Goal: Information Seeking & Learning: Learn about a topic

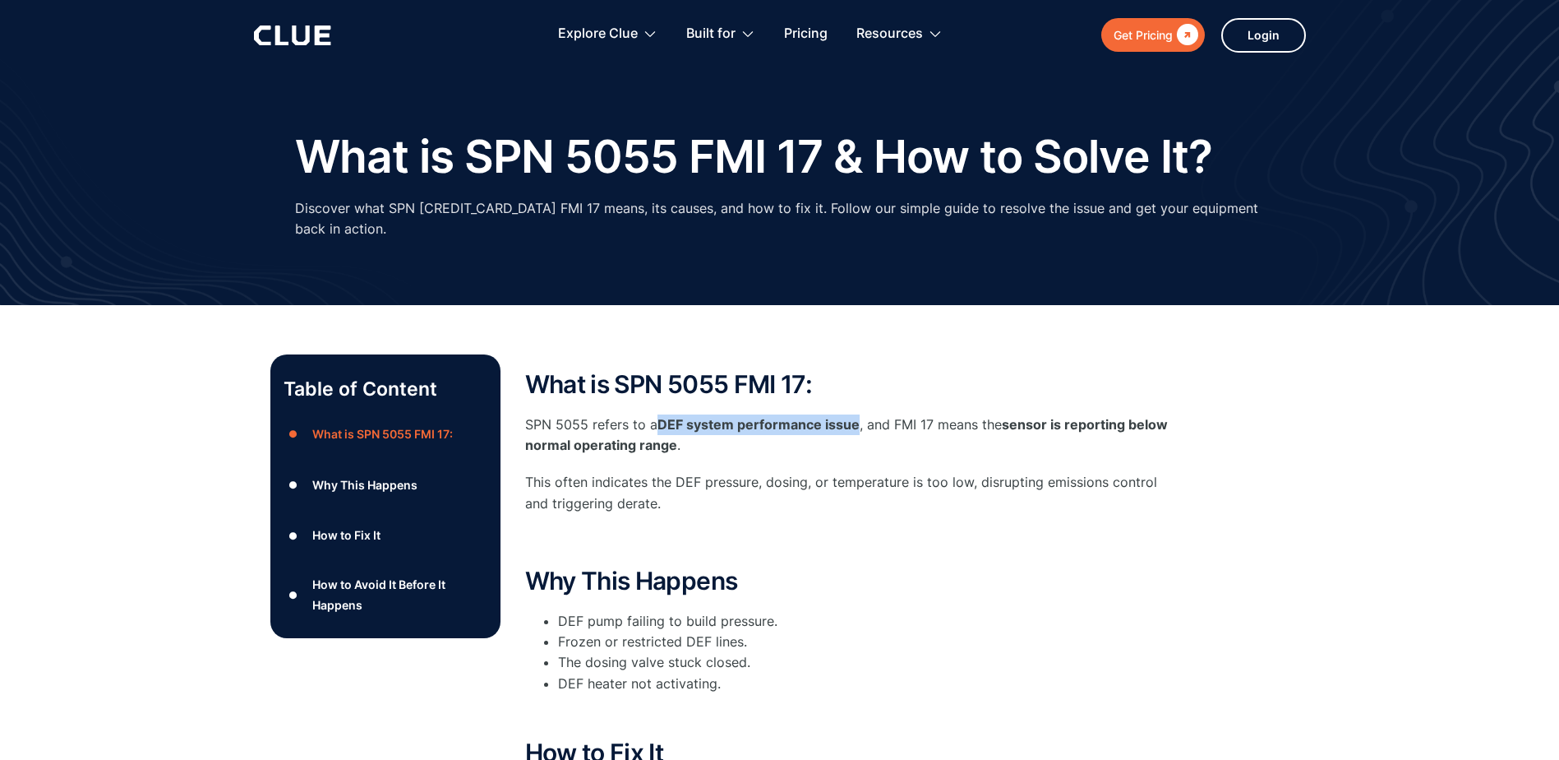
drag, startPoint x: 658, startPoint y: 402, endPoint x: 858, endPoint y: 407, distance: 200.6
click at [858, 414] on p "SPN 5055 refers to a DEF system performance issue , and FMI 17 means the sensor…" at bounding box center [854, 434] width 658 height 41
copy strong "DEF system performance issue"
click at [772, 611] on li "DEF pump failing to build pressure." at bounding box center [870, 621] width 625 height 21
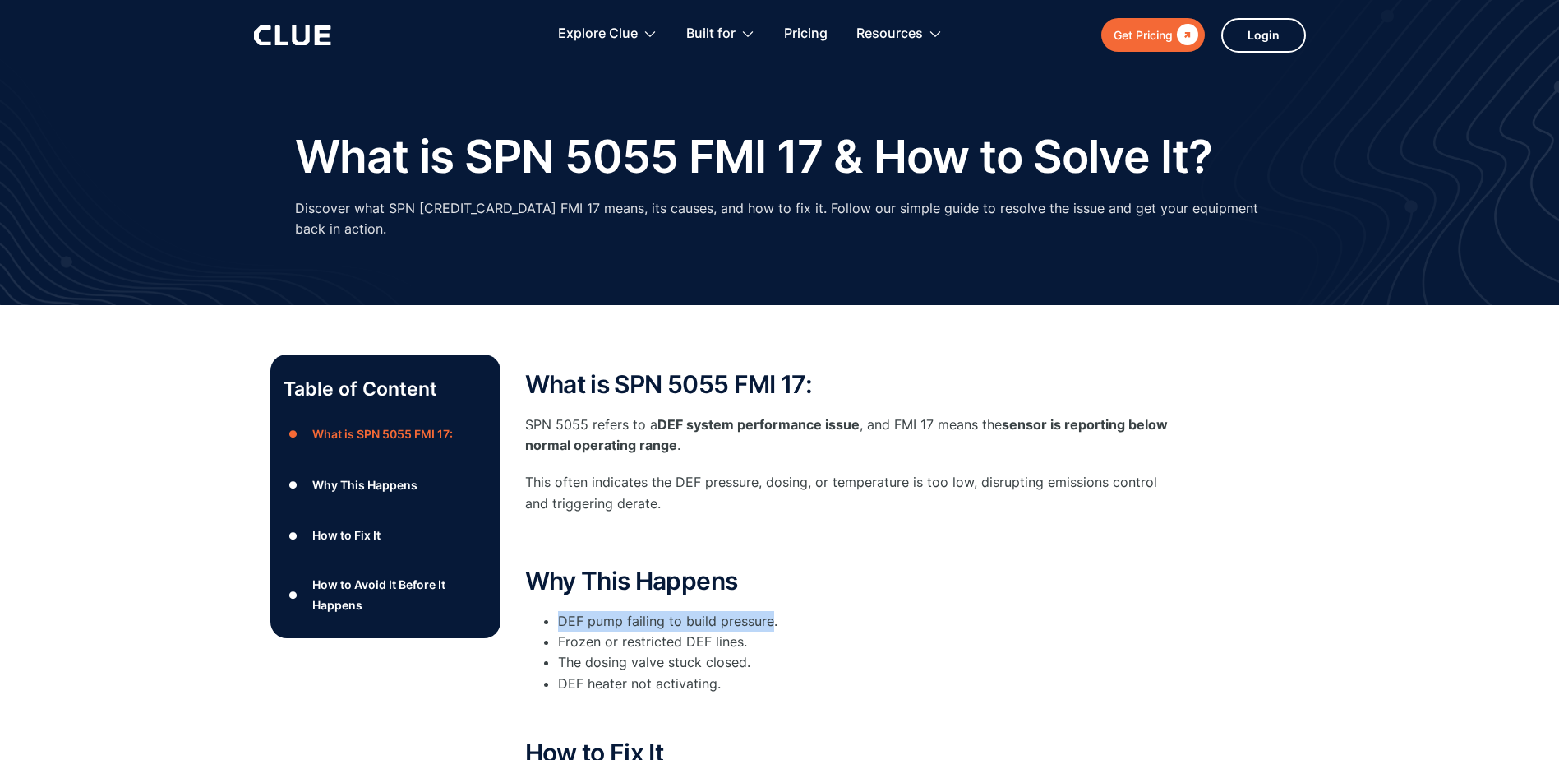
drag, startPoint x: 769, startPoint y: 601, endPoint x: 546, endPoint y: 601, distance: 222.8
click at [558, 611] on li "DEF pump failing to build pressure." at bounding box center [870, 621] width 625 height 21
drag, startPoint x: 546, startPoint y: 601, endPoint x: 573, endPoint y: 598, distance: 27.3
copy li "DEF pump failing to build pressure"
drag, startPoint x: 744, startPoint y: 641, endPoint x: 561, endPoint y: 640, distance: 183.3
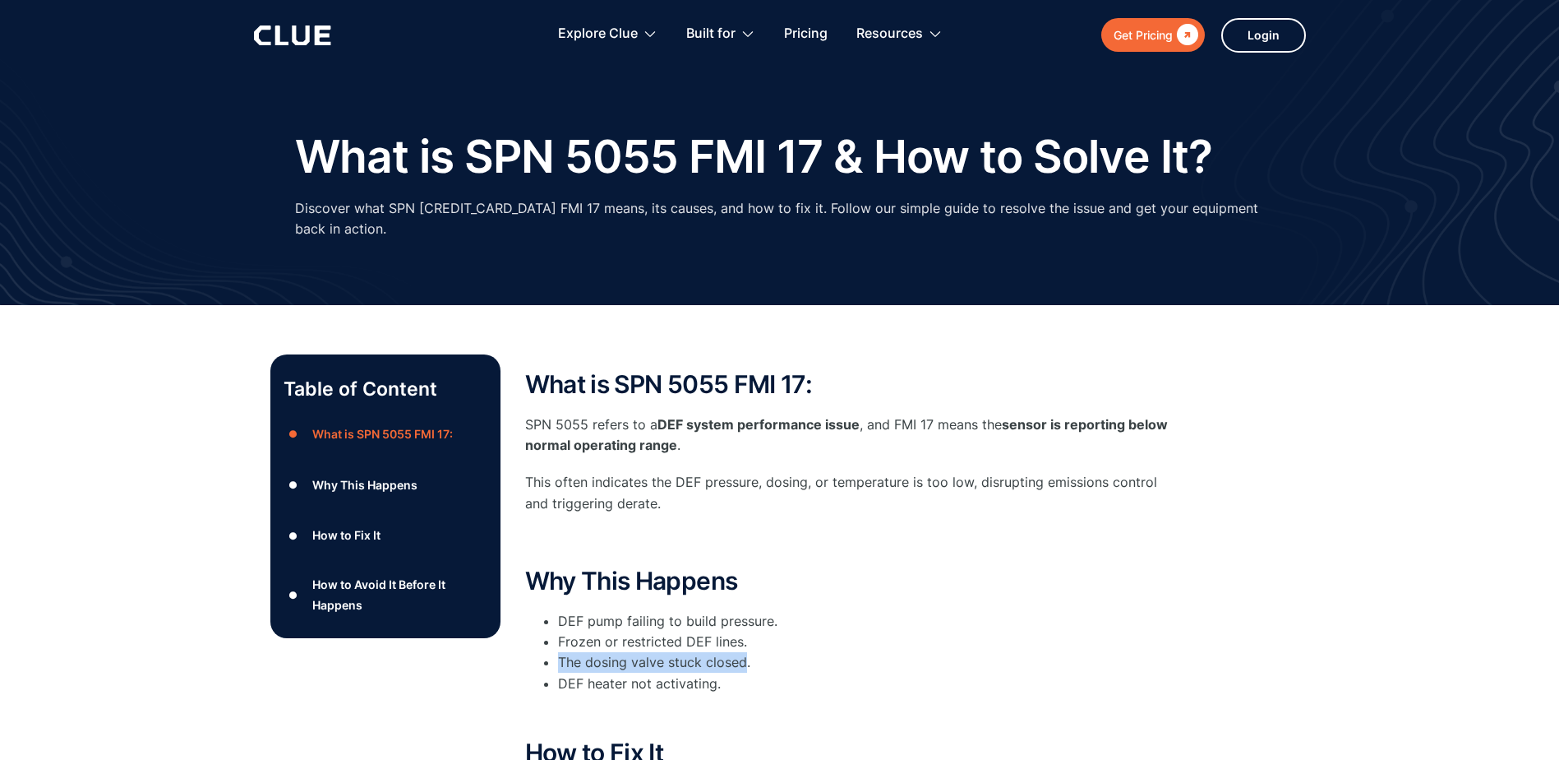
click at [561, 652] on li "The dosing valve stuck closed." at bounding box center [870, 662] width 625 height 21
copy li "The dosing valve stuck closed"
drag, startPoint x: 773, startPoint y: 599, endPoint x: 628, endPoint y: 606, distance: 144.8
click at [628, 611] on li "DEF pump failing to build pressure." at bounding box center [870, 621] width 625 height 21
drag, startPoint x: 628, startPoint y: 606, endPoint x: 618, endPoint y: 598, distance: 12.8
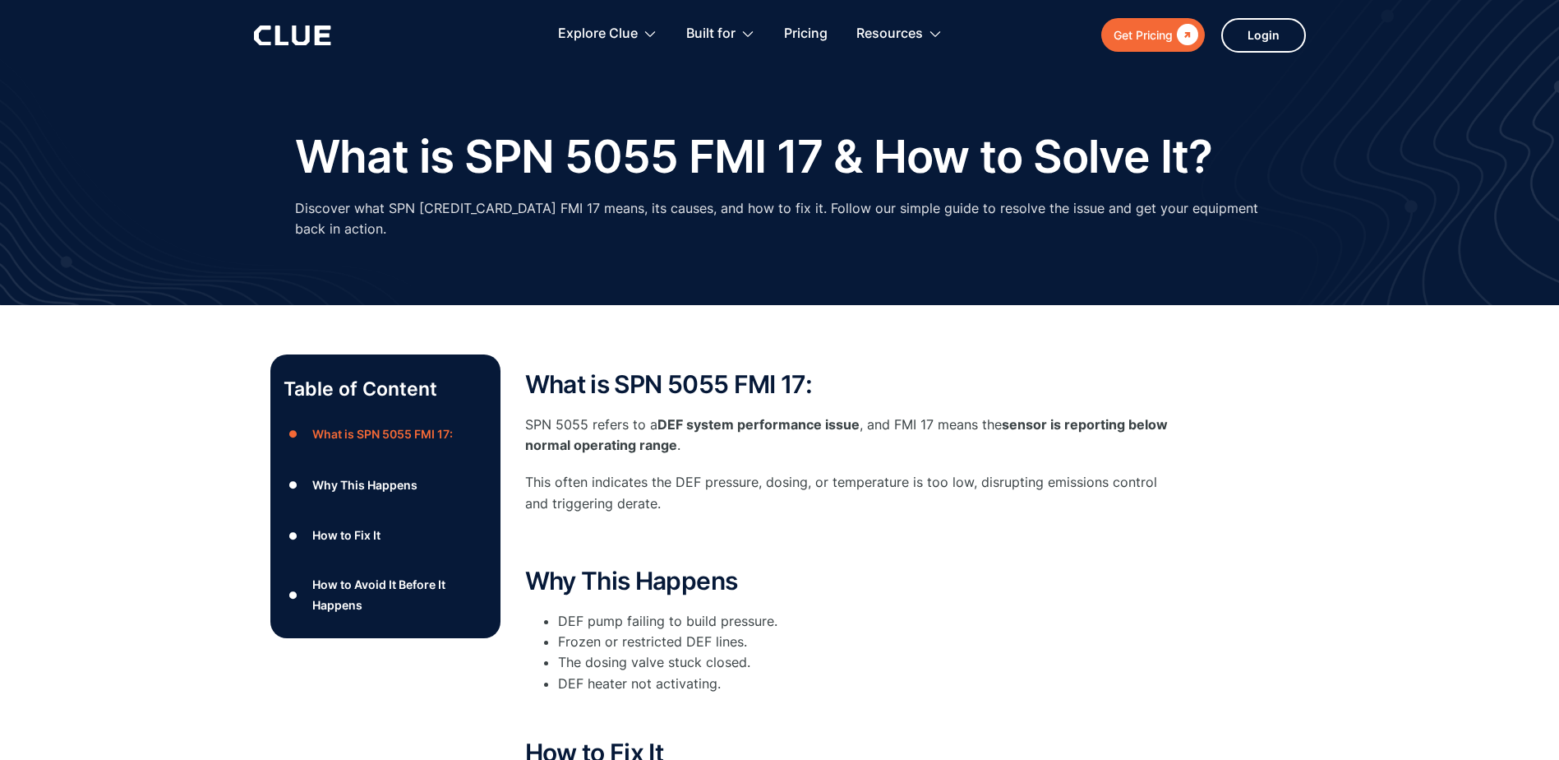
click at [612, 611] on li "DEF pump failing to build pressure." at bounding box center [870, 621] width 625 height 21
drag, startPoint x: 621, startPoint y: 601, endPoint x: 547, endPoint y: 603, distance: 74.0
click at [558, 611] on li "DEF pump failing to build pressure." at bounding box center [870, 621] width 625 height 21
drag, startPoint x: 547, startPoint y: 603, endPoint x: 592, endPoint y: 606, distance: 45.3
copy li "DEF pump"
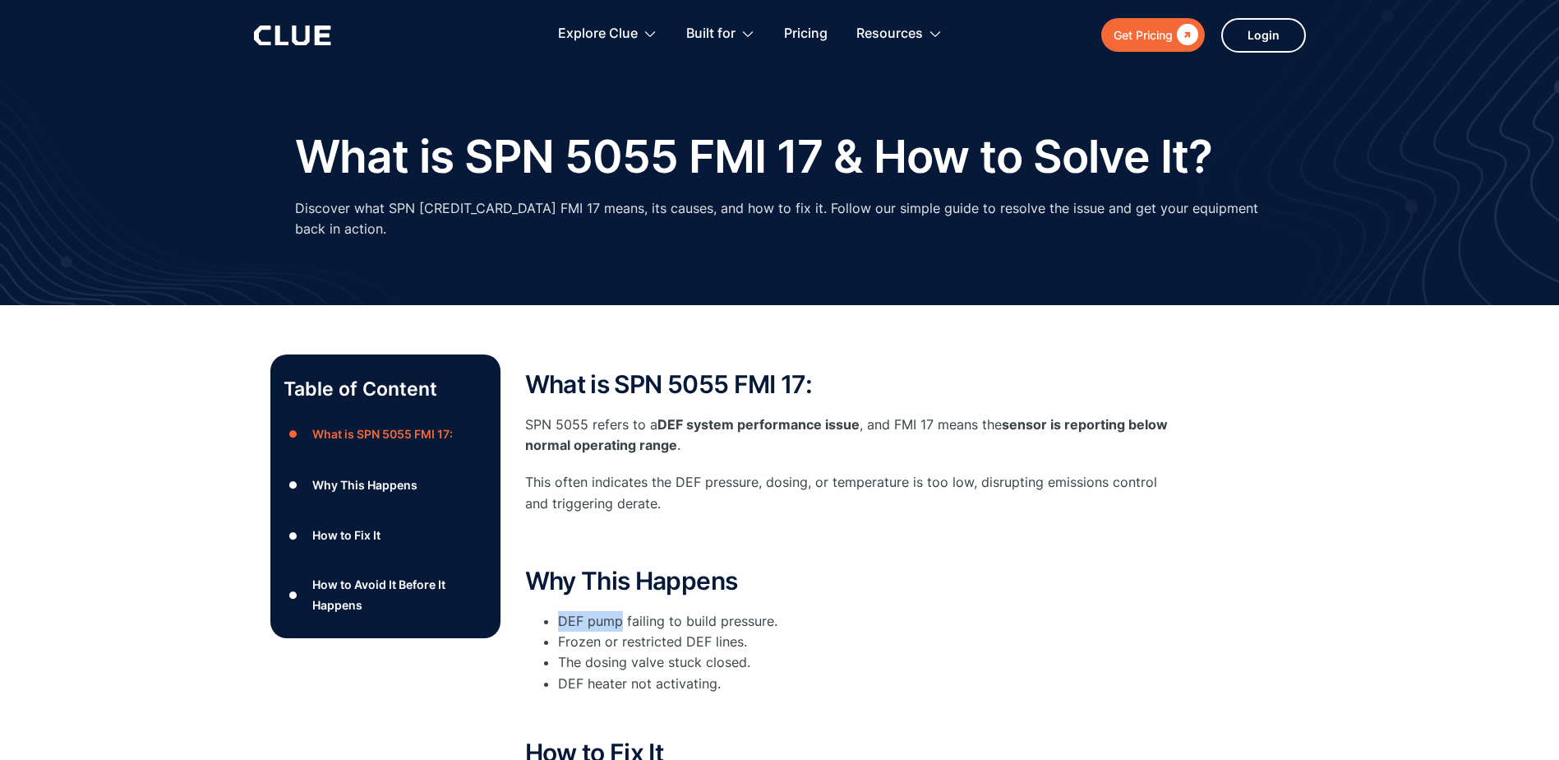
click at [395, 474] on div "Why This Happens" at bounding box center [364, 484] width 105 height 21
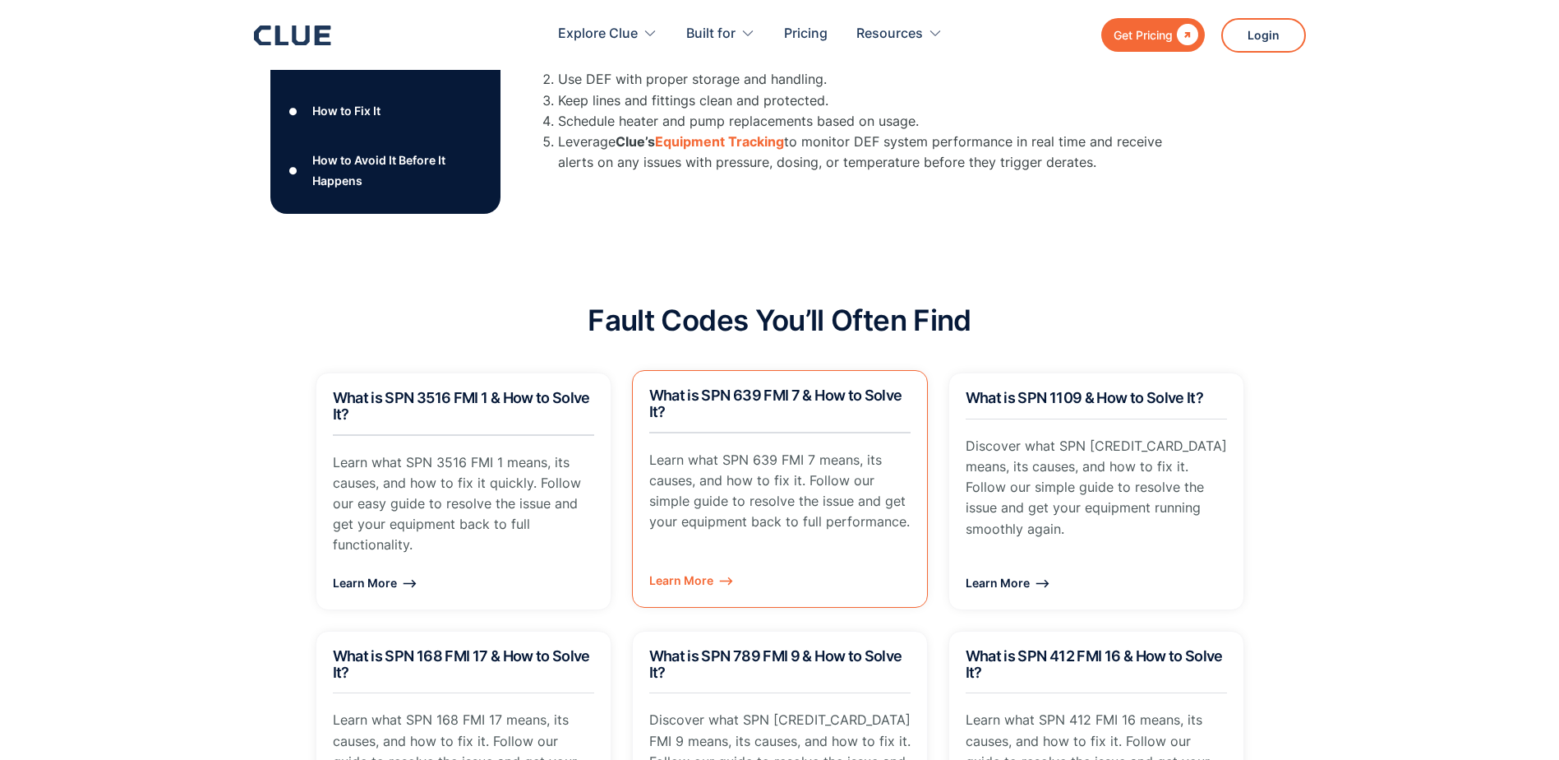
scroll to position [935, 0]
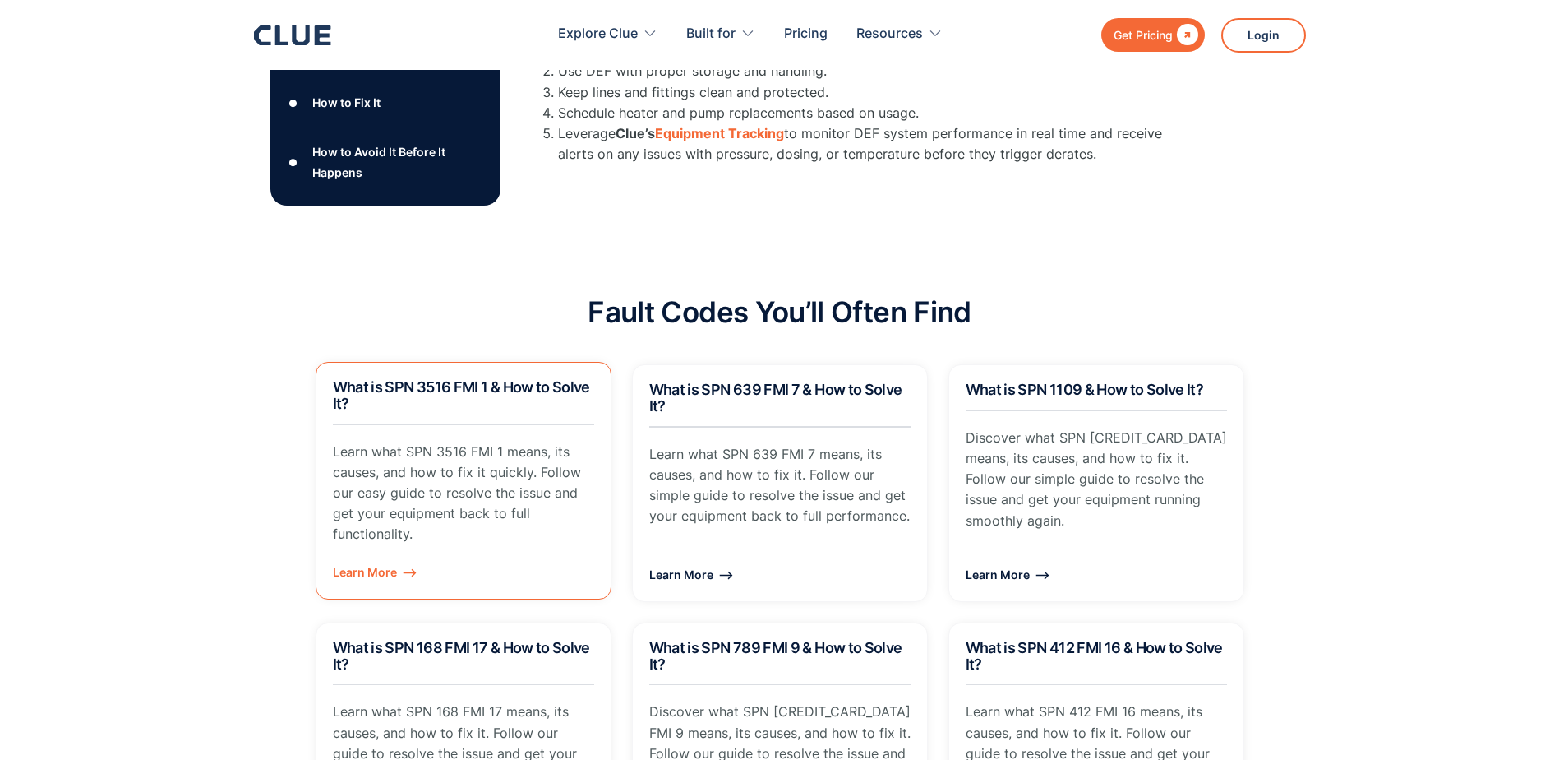
click at [372, 561] on div "Learn More ⟶" at bounding box center [463, 571] width 261 height 21
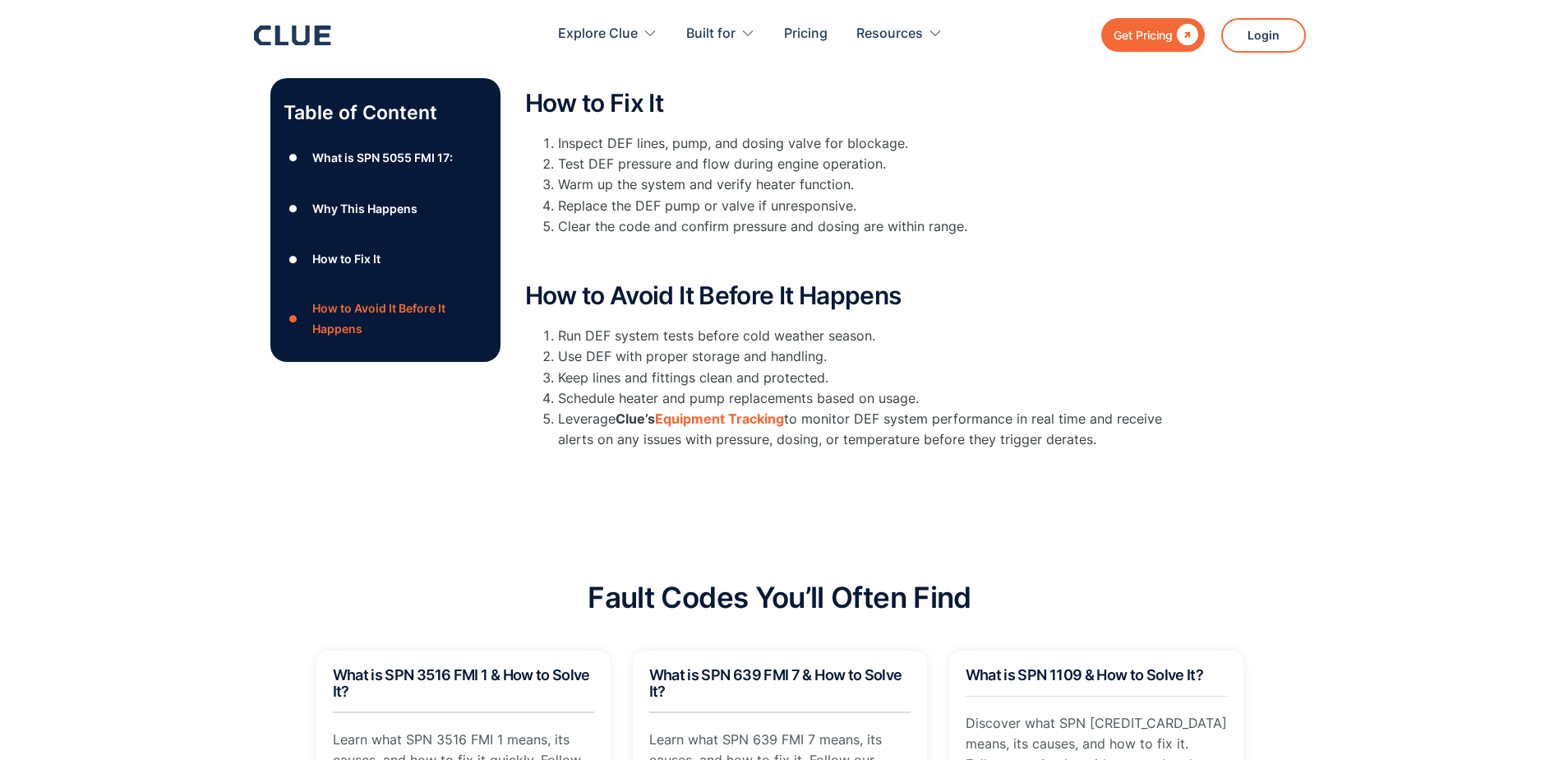
scroll to position [606, 0]
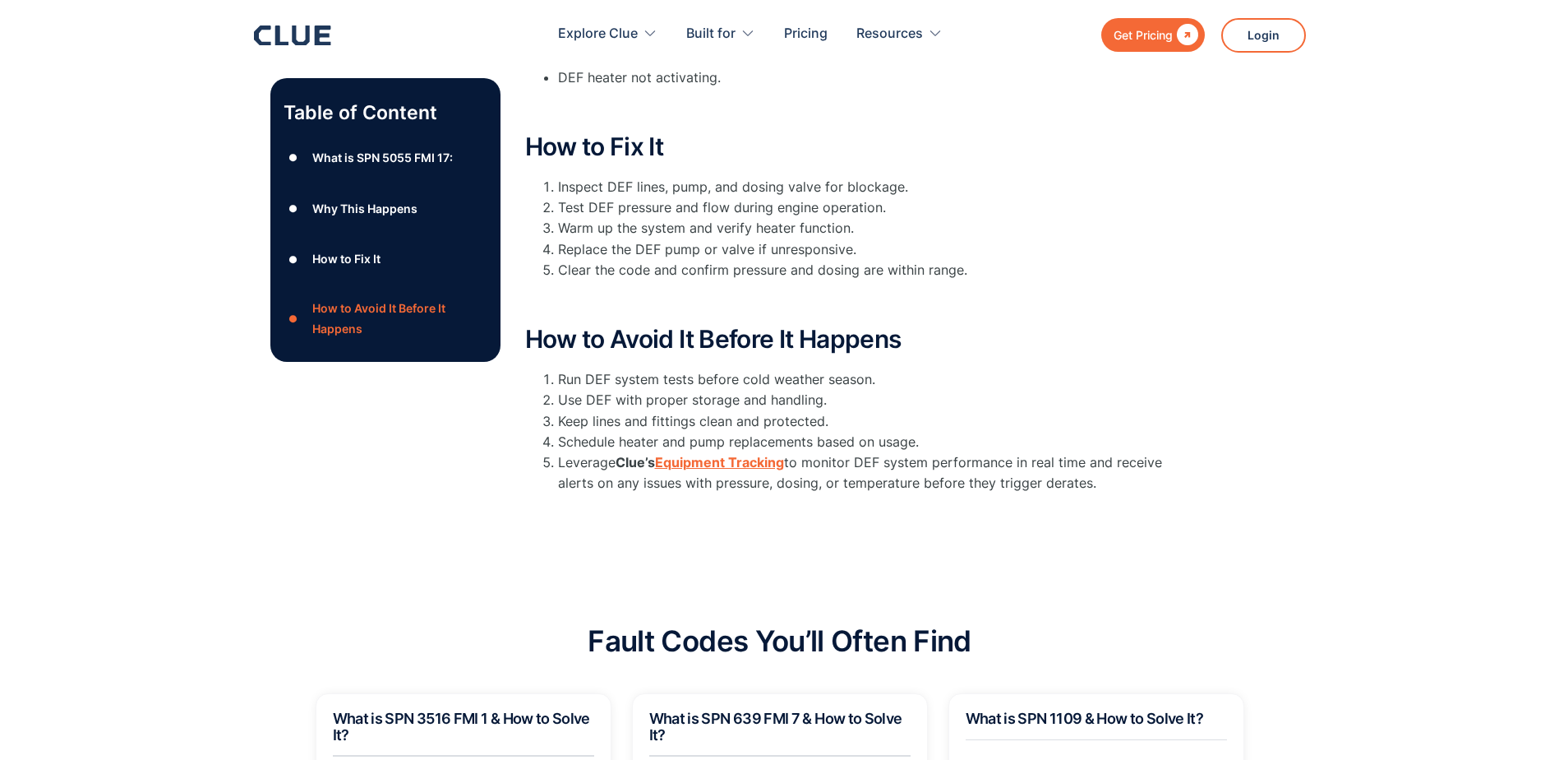
click at [724, 454] on strong "Equipment Tracking" at bounding box center [719, 462] width 129 height 16
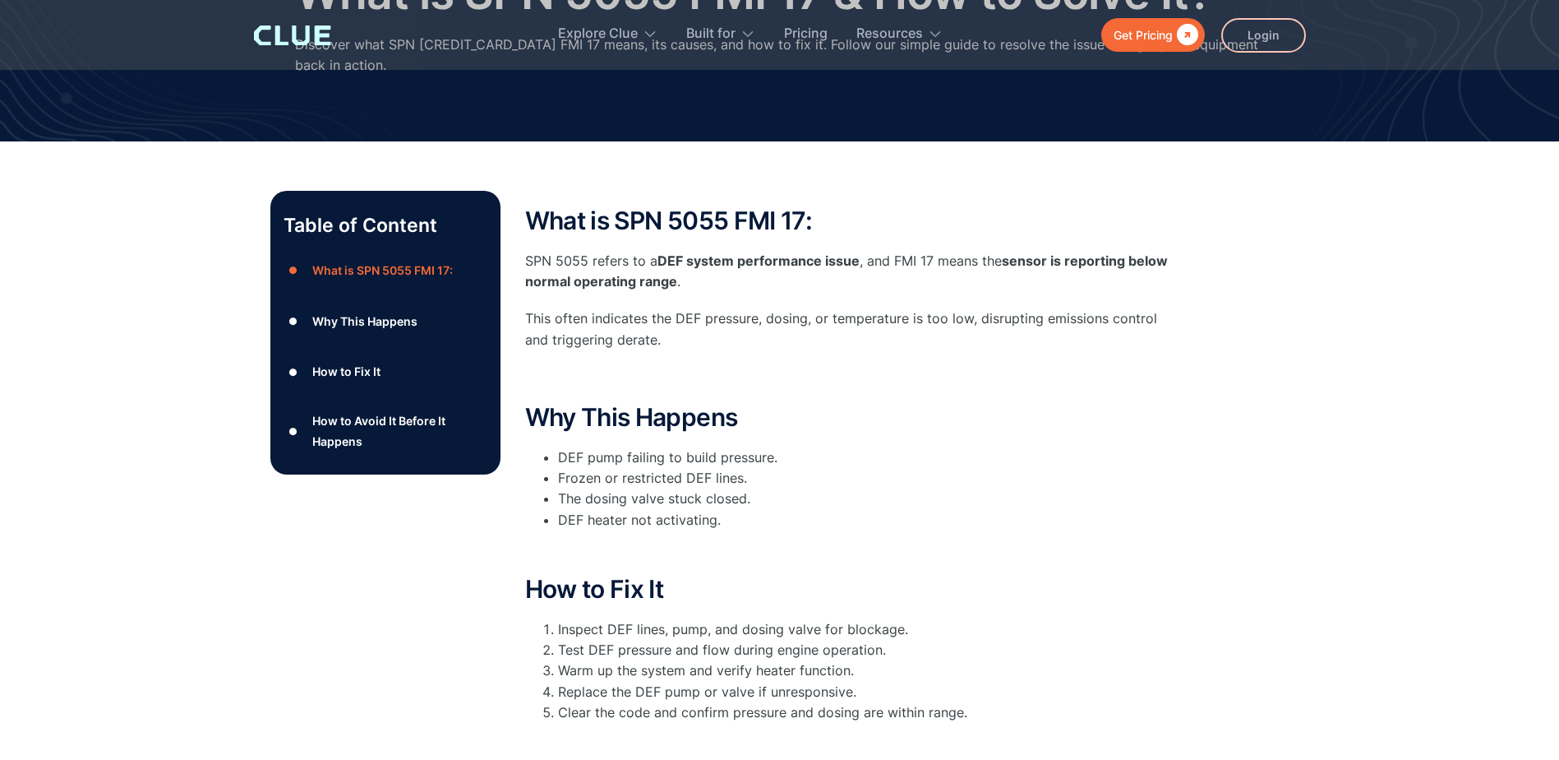
scroll to position [30, 0]
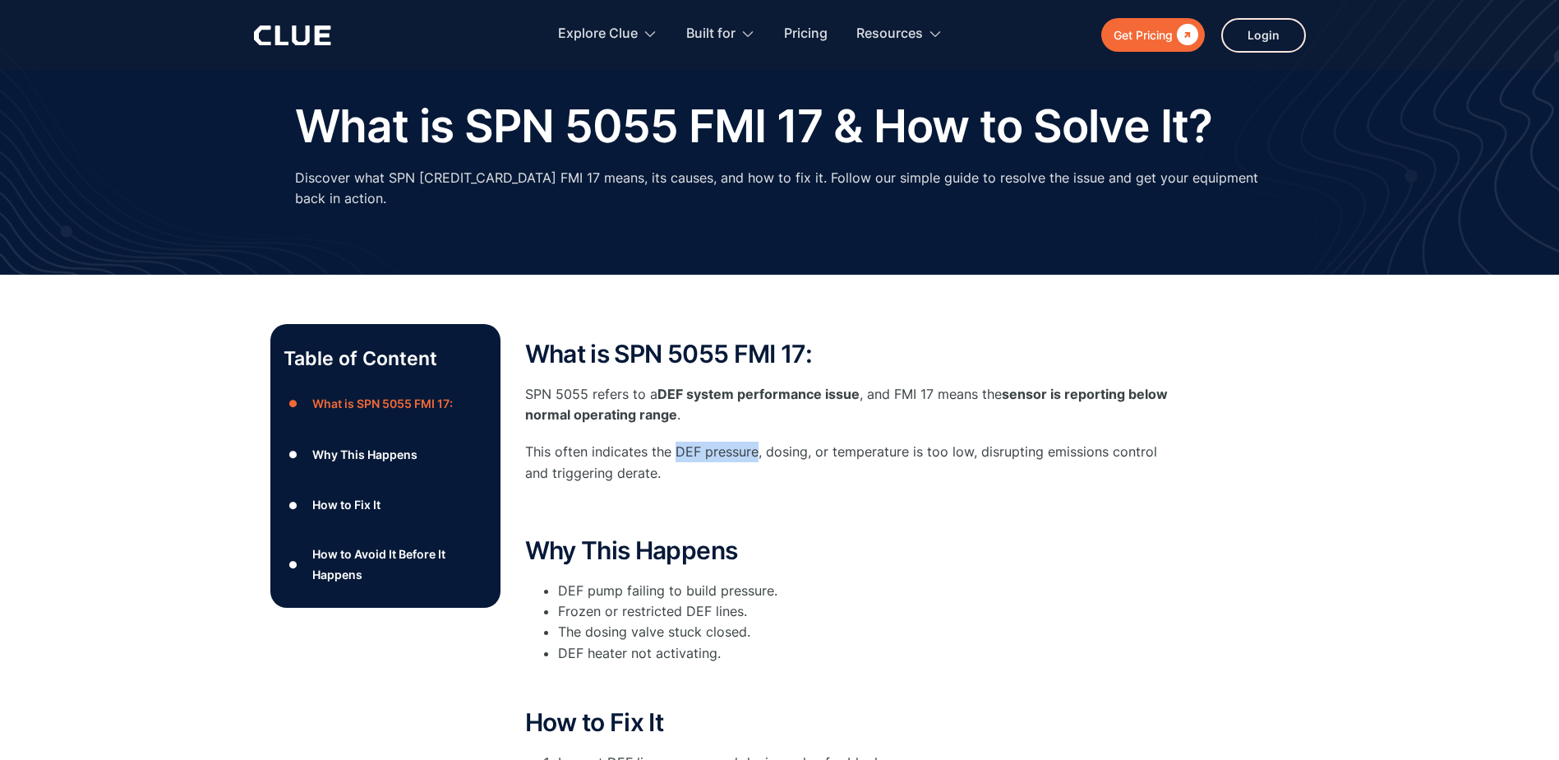
drag, startPoint x: 760, startPoint y: 431, endPoint x: 677, endPoint y: 429, distance: 83.0
click at [677, 441] on p "This often indicates the DEF pressure, dosing, or temperature is too low, disru…" at bounding box center [854, 461] width 658 height 41
drag, startPoint x: 677, startPoint y: 429, endPoint x: 696, endPoint y: 431, distance: 19.8
copy p "DEF pressure"
